Goal: Information Seeking & Learning: Learn about a topic

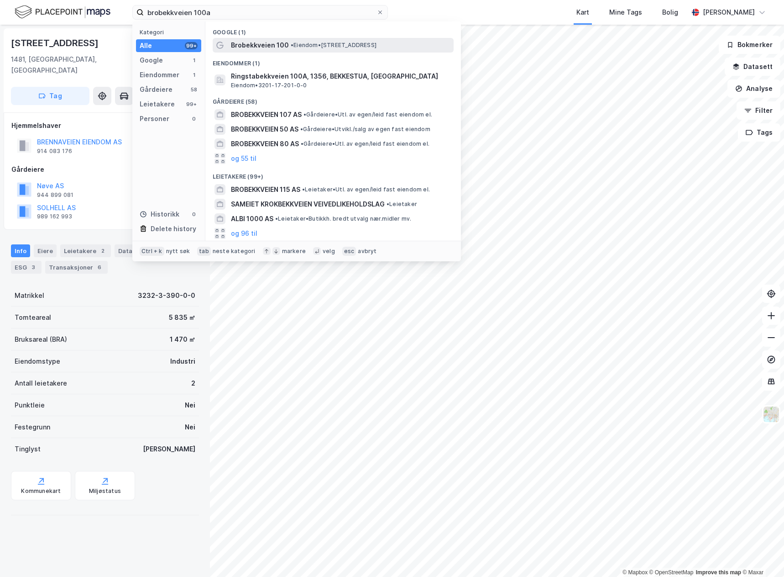
type input "brobekkveien 100a"
click at [318, 42] on span "• Eiendom • [STREET_ADDRESS]" at bounding box center [334, 45] width 86 height 7
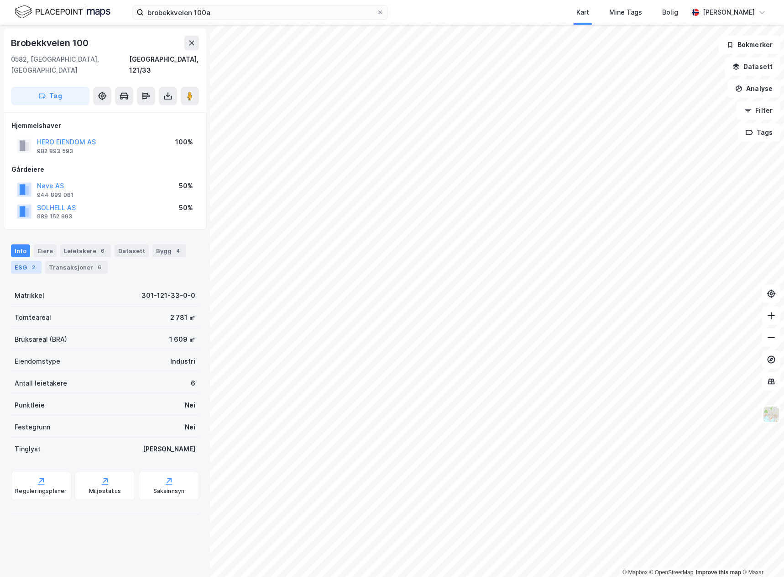
click at [23, 261] on div "ESG 2" at bounding box center [26, 267] width 31 height 13
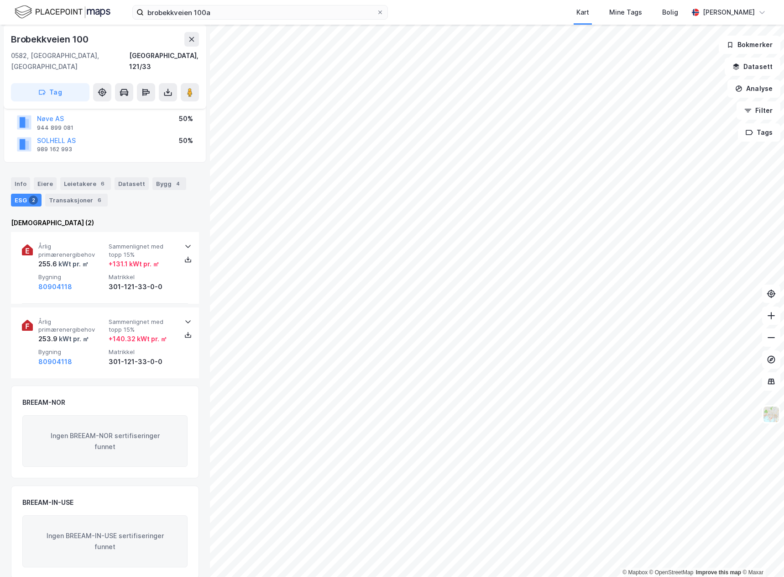
scroll to position [69, 0]
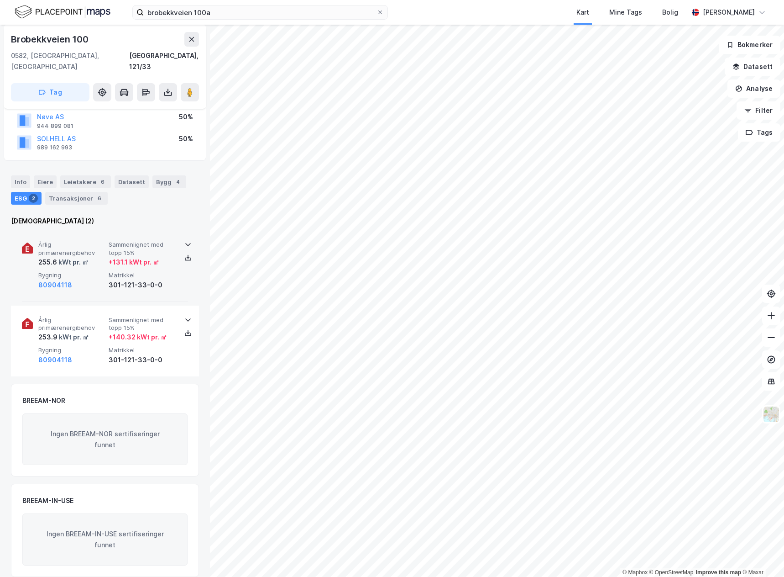
click at [84, 279] on div "80904118" at bounding box center [71, 284] width 67 height 11
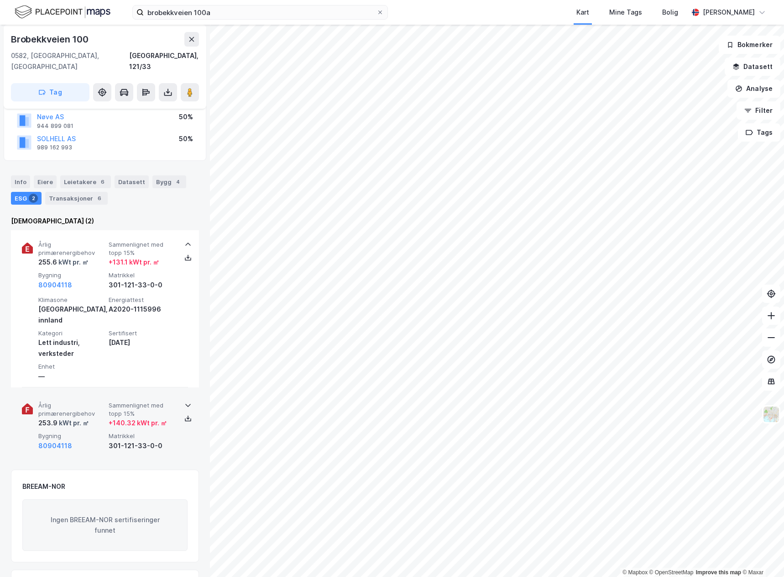
click at [101, 432] on span "Bygning" at bounding box center [71, 436] width 67 height 8
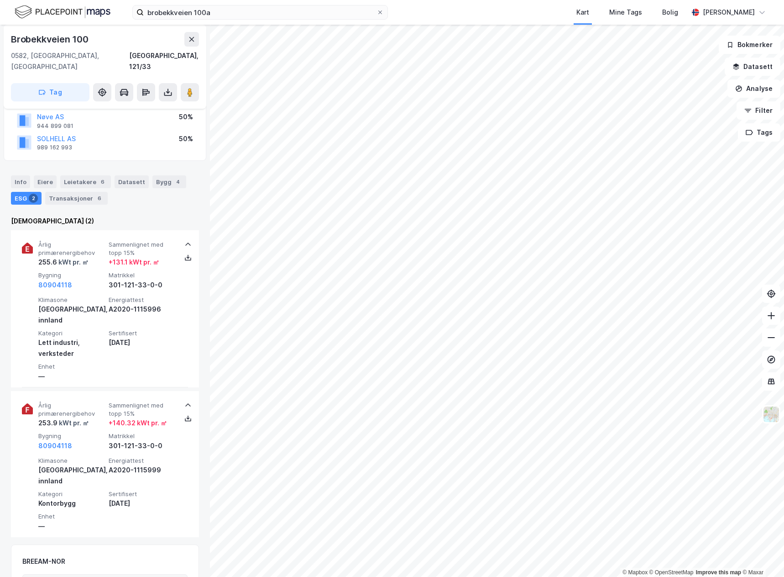
click at [784, 344] on html "brobekkveien 100a Kart Mine Tags Bolig [PERSON_NAME] © Mapbox © OpenStreetMap I…" at bounding box center [392, 288] width 784 height 577
